Goal: Unclear

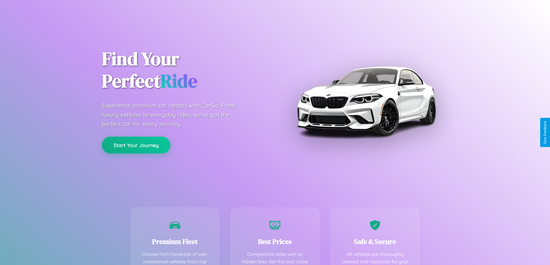
click at [136, 145] on button "Start Your Journey" at bounding box center [136, 145] width 68 height 17
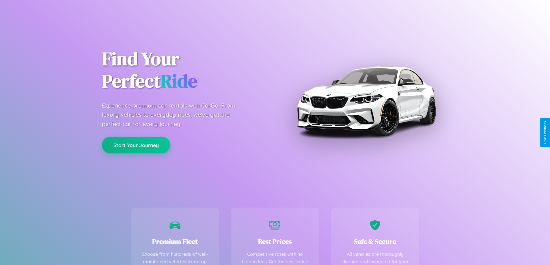
click at [136, 145] on button "Start Your Journey" at bounding box center [136, 145] width 68 height 17
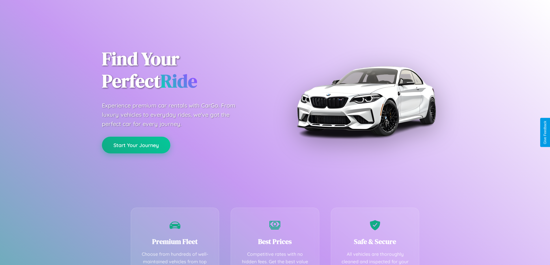
click at [136, 145] on button "Start Your Journey" at bounding box center [136, 145] width 68 height 17
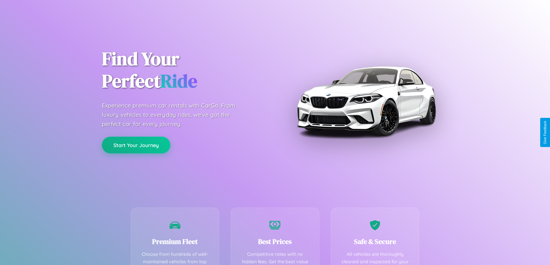
click at [136, 145] on button "Start Your Journey" at bounding box center [136, 145] width 68 height 17
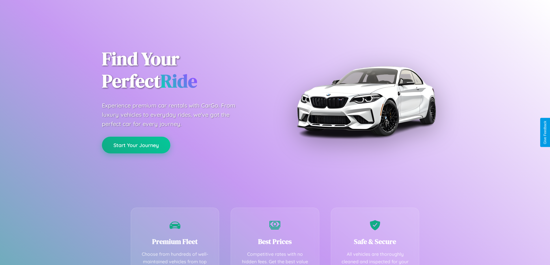
click at [136, 145] on button "Start Your Journey" at bounding box center [136, 145] width 68 height 17
